Goal: Task Accomplishment & Management: Manage account settings

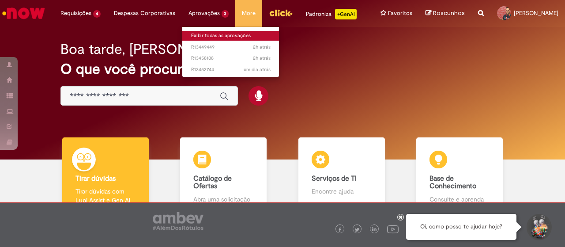
click at [208, 32] on link "Exibir todas as aprovações" at bounding box center [230, 36] width 97 height 10
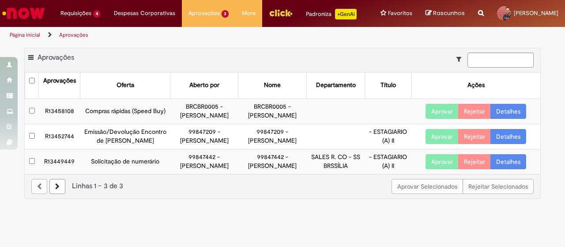
click at [431, 143] on button "Aprovar" at bounding box center [442, 136] width 33 height 15
click at [433, 117] on button "Aprovar" at bounding box center [442, 111] width 33 height 15
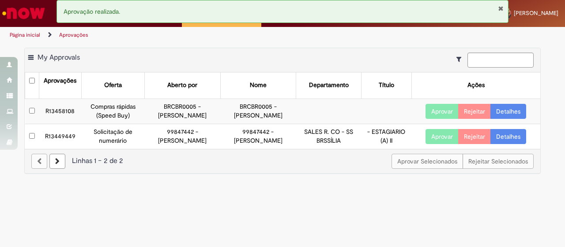
click at [436, 144] on button "Aprovar" at bounding box center [442, 136] width 33 height 15
click at [432, 117] on button "Aprovar" at bounding box center [442, 111] width 33 height 15
